Goal: Navigation & Orientation: Find specific page/section

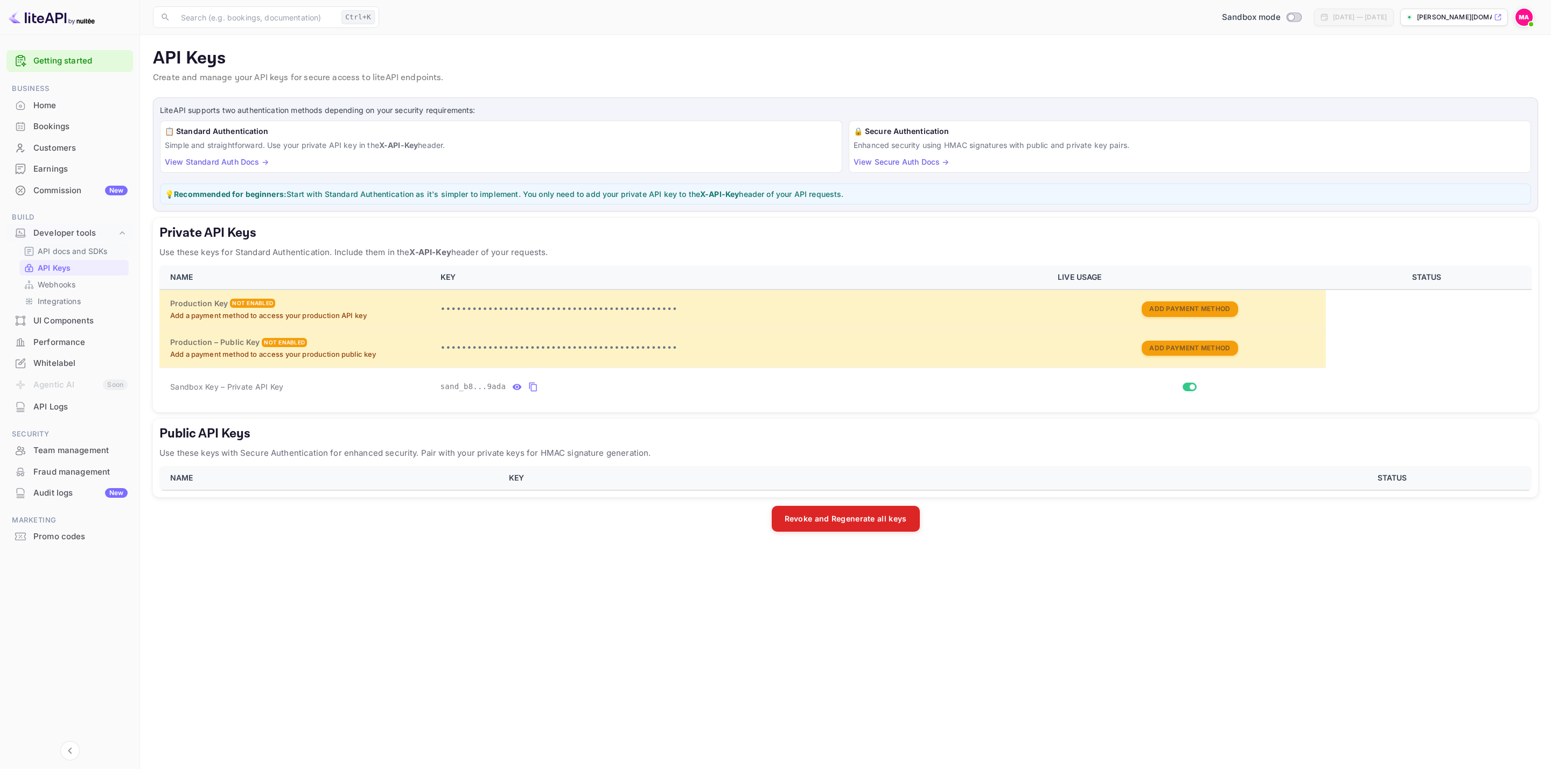
click at [50, 254] on p "API docs and SDKs" at bounding box center [73, 250] width 70 height 11
click at [1475, 16] on p "[PERSON_NAME][DOMAIN_NAME]..." at bounding box center [1453, 17] width 75 height 10
click at [46, 97] on div "Home" at bounding box center [69, 105] width 127 height 21
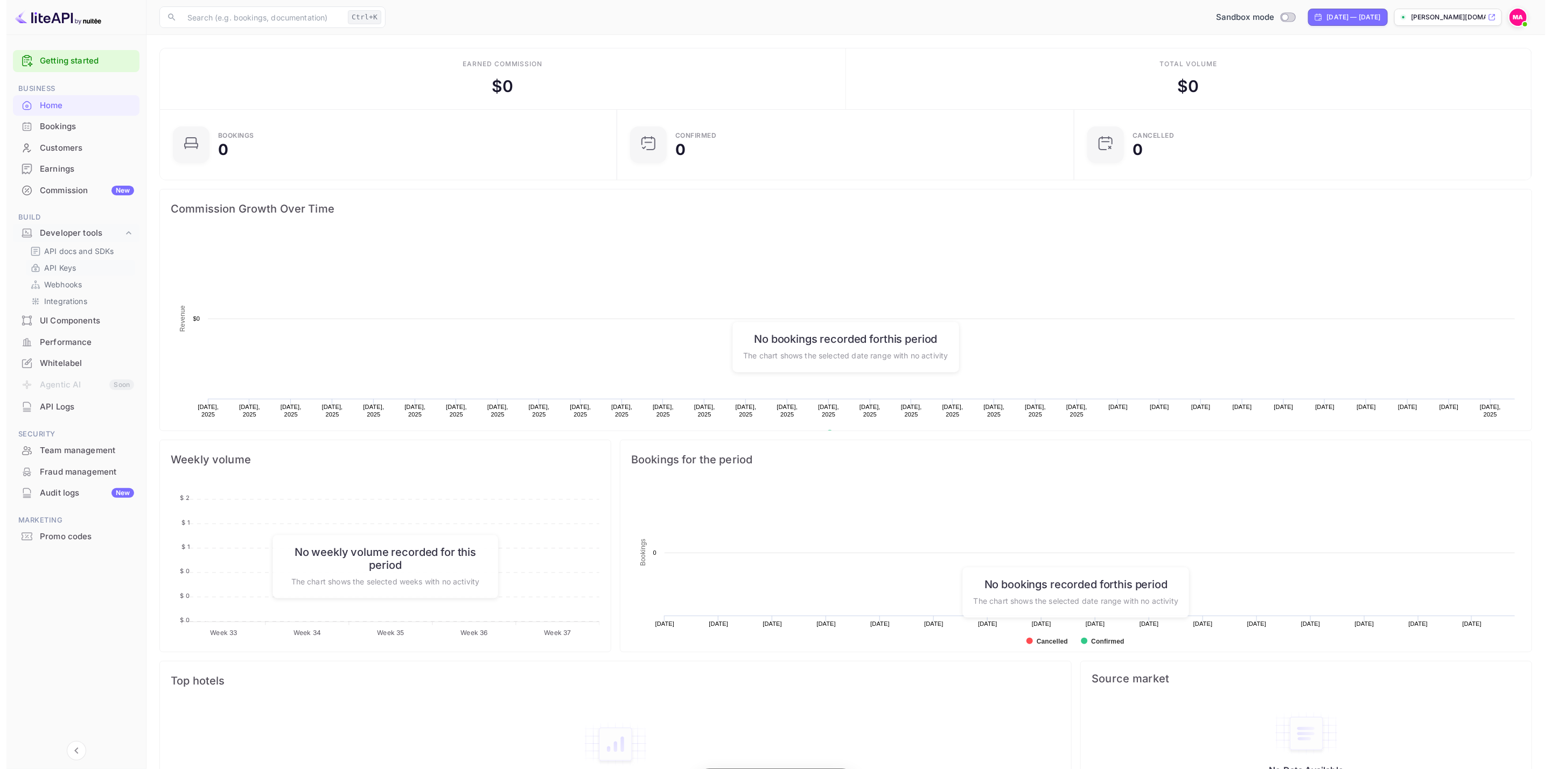
scroll to position [162, 438]
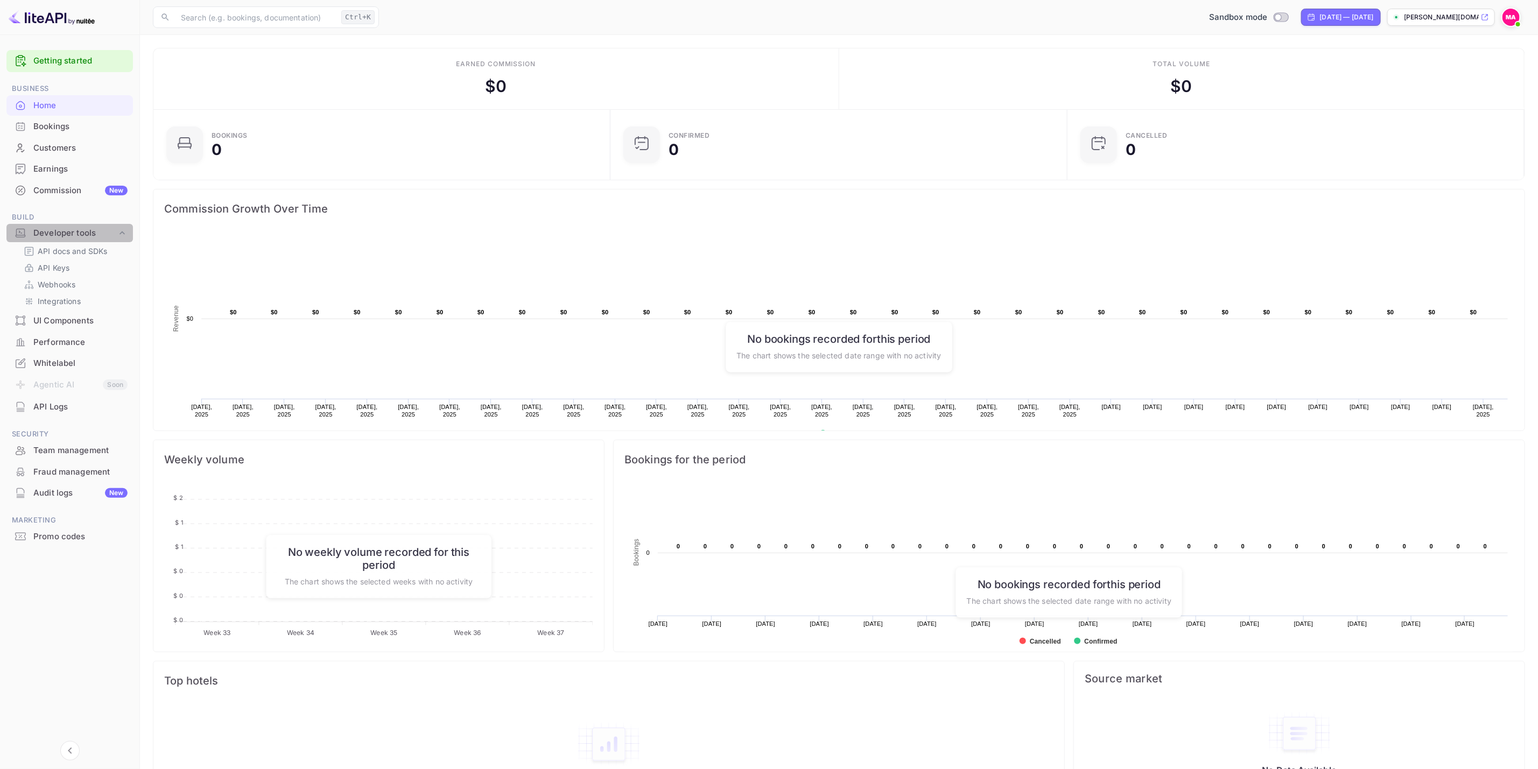
click at [118, 234] on icon at bounding box center [122, 233] width 11 height 11
click at [73, 296] on div "Whitelabel" at bounding box center [80, 297] width 94 height 12
